Goal: Transaction & Acquisition: Book appointment/travel/reservation

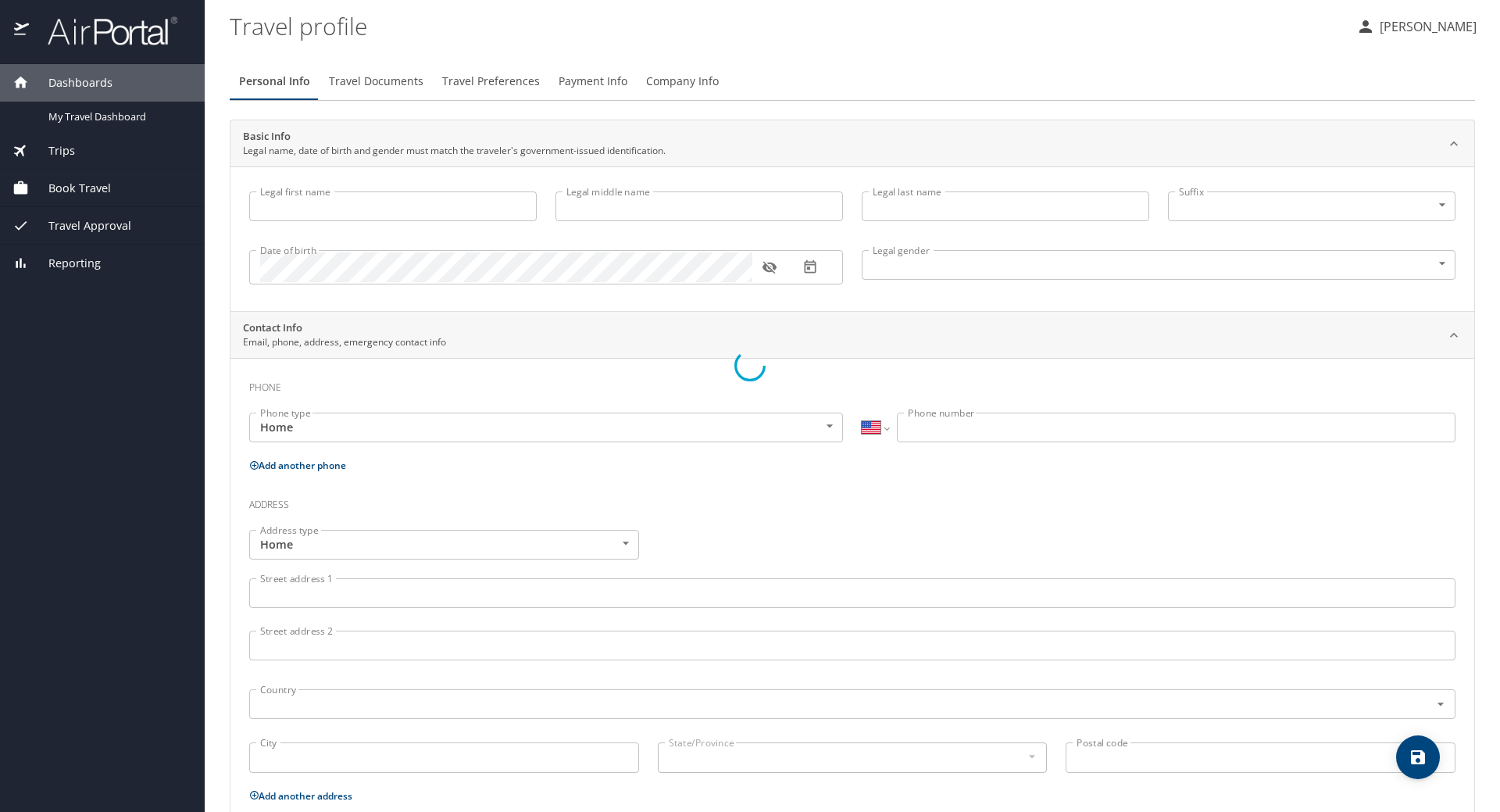
select select "US"
type input "[PERSON_NAME]"
type input "Maraschin"
type input "[DEMOGRAPHIC_DATA]"
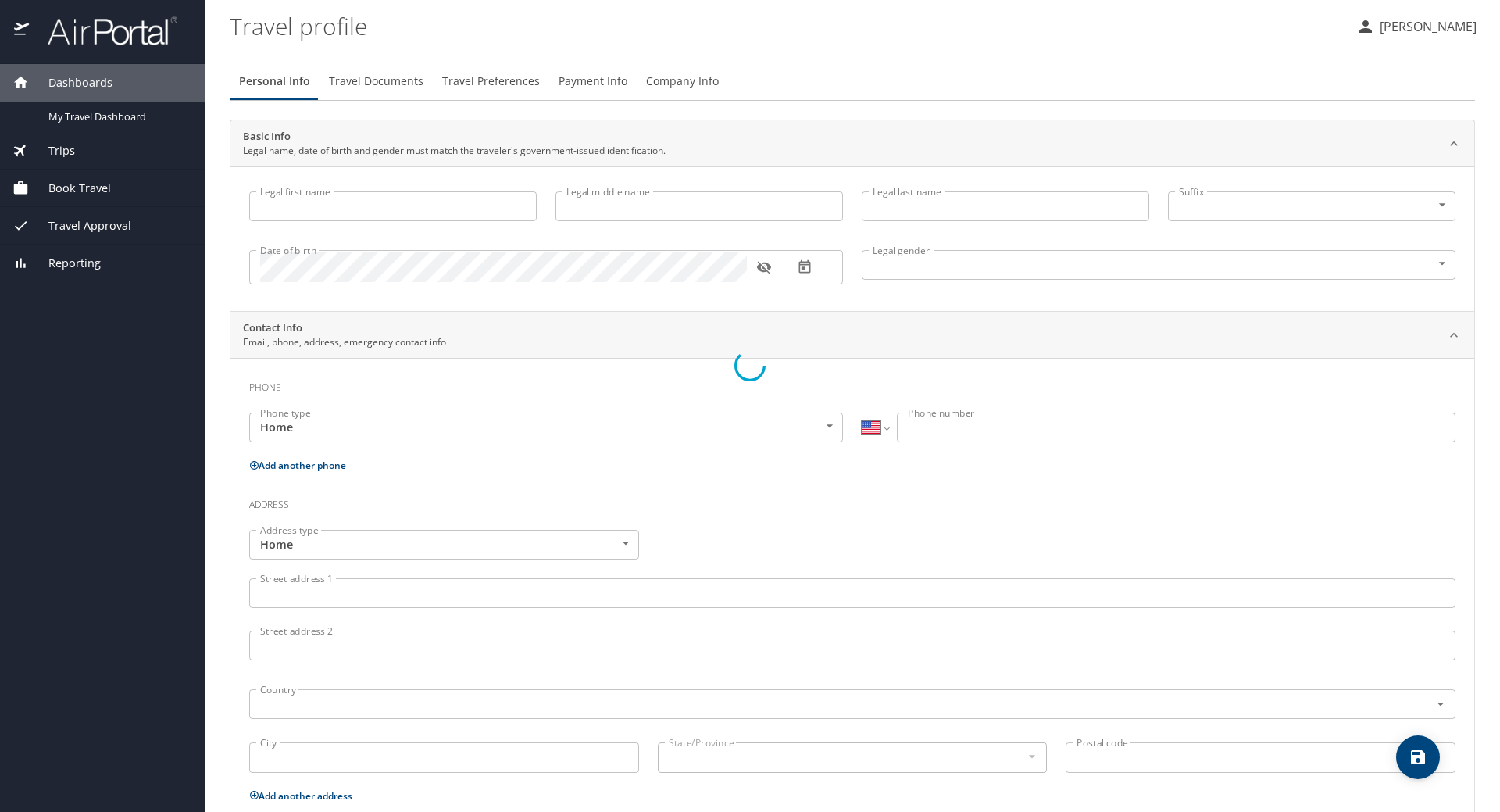
select select "US"
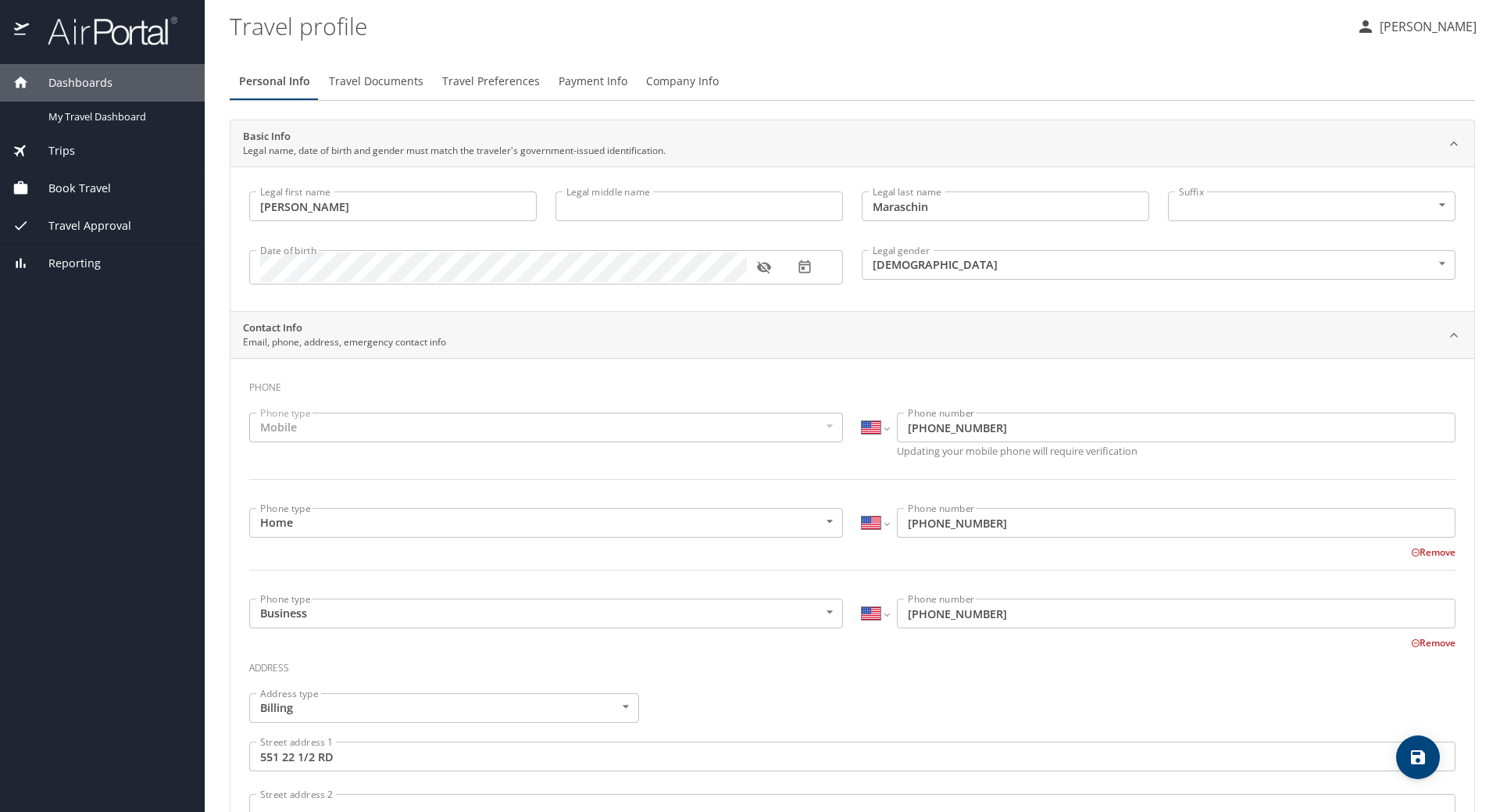
click at [64, 188] on span "Book Travel" at bounding box center [70, 189] width 82 height 18
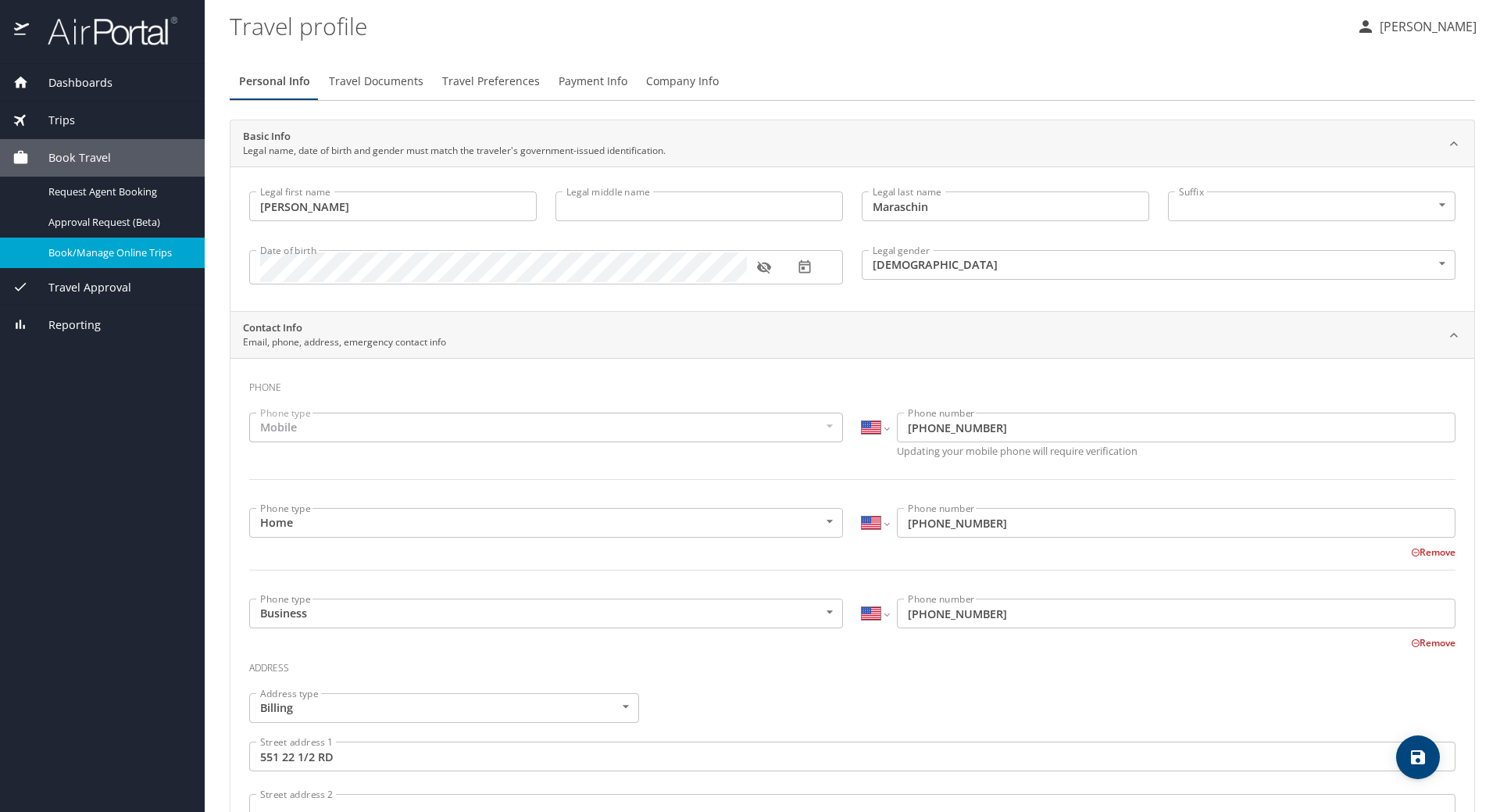
click at [105, 254] on span "Book/Manage Online Trips" at bounding box center [117, 252] width 138 height 15
